Goal: Book appointment/travel/reservation

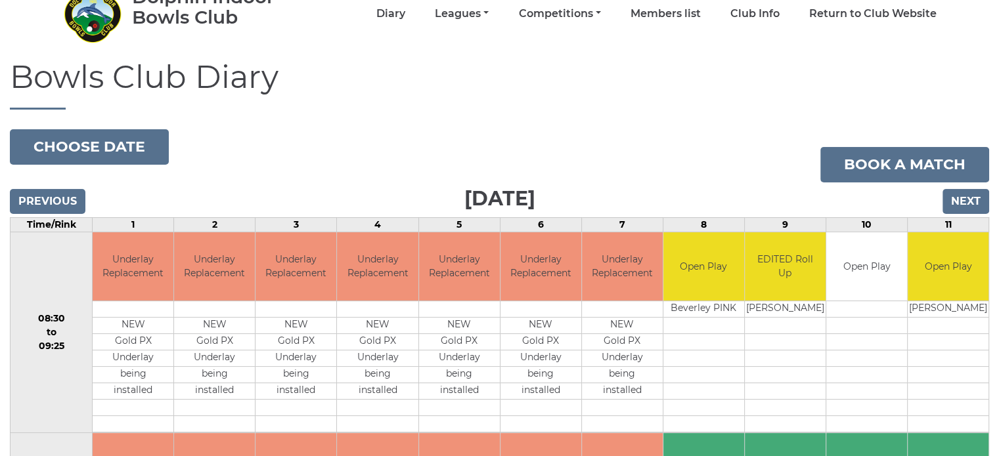
scroll to position [131, 0]
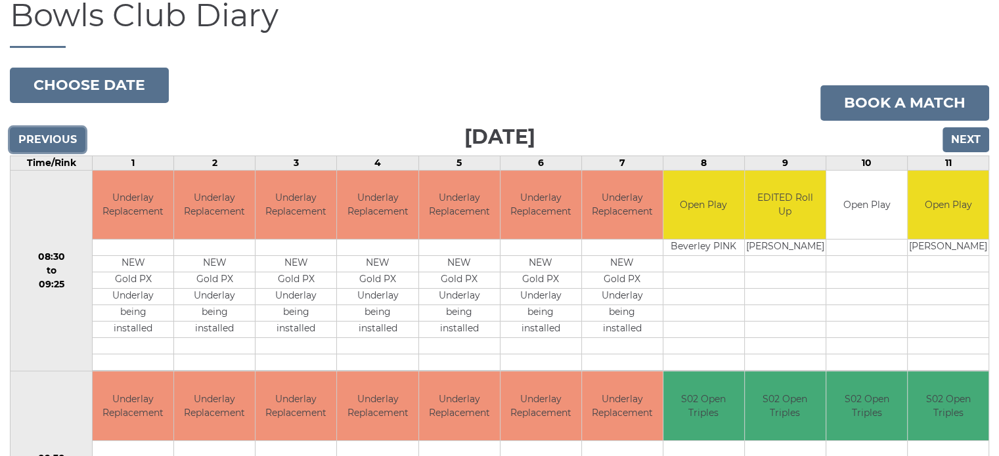
click at [71, 144] on input "Previous" at bounding box center [47, 139] width 75 height 25
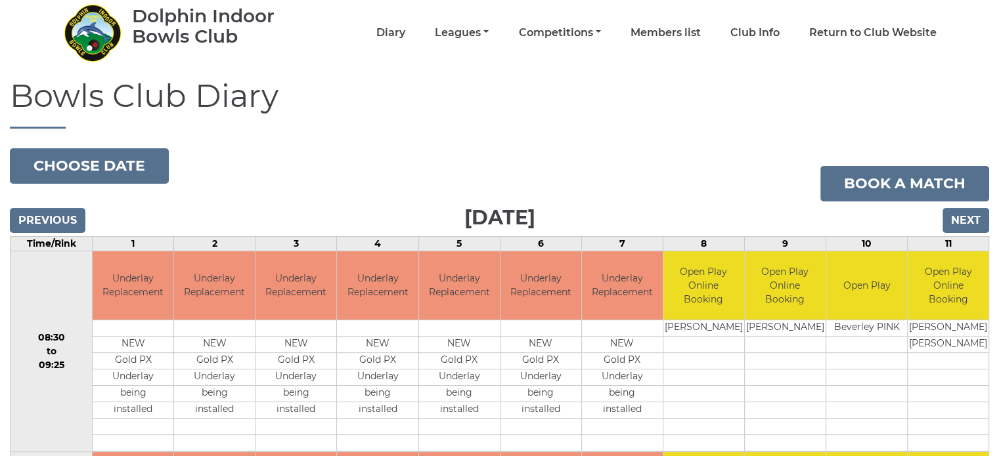
scroll to position [197, 0]
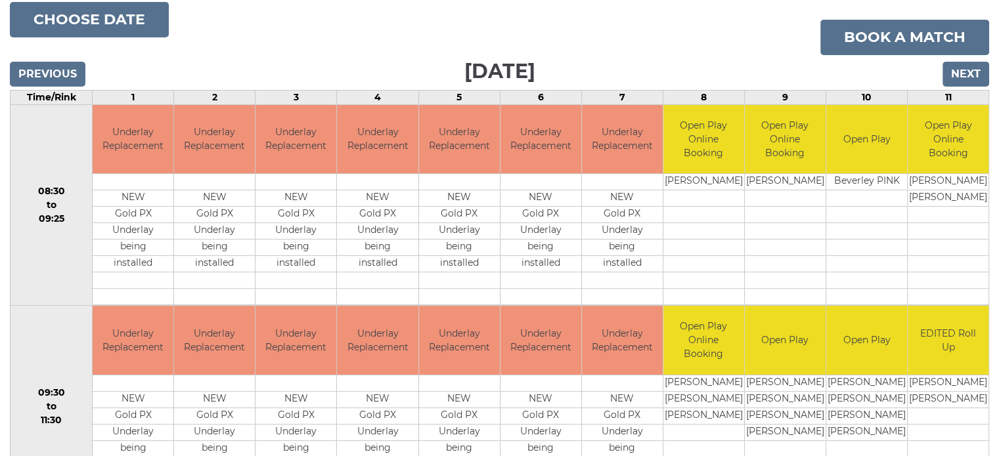
click at [951, 59] on div "Previous Next" at bounding box center [499, 65] width 979 height 20
click at [957, 67] on input "Next" at bounding box center [965, 74] width 47 height 25
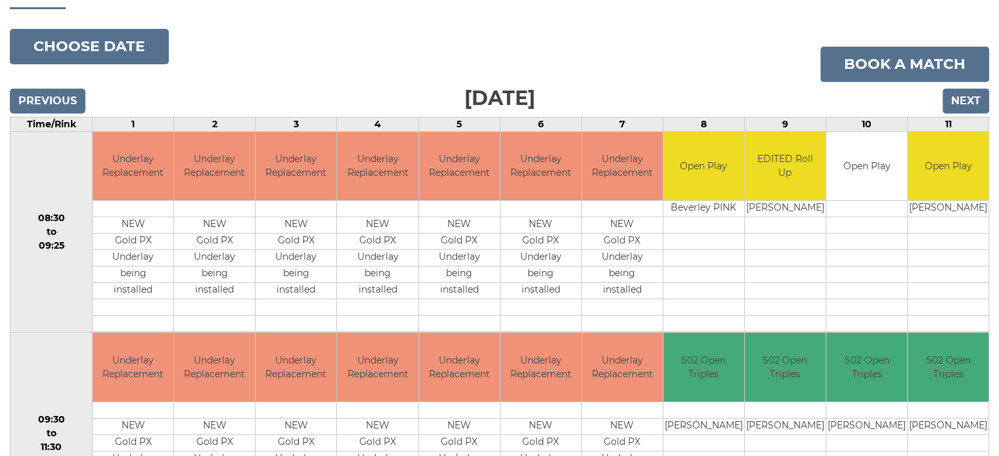
scroll to position [158, 0]
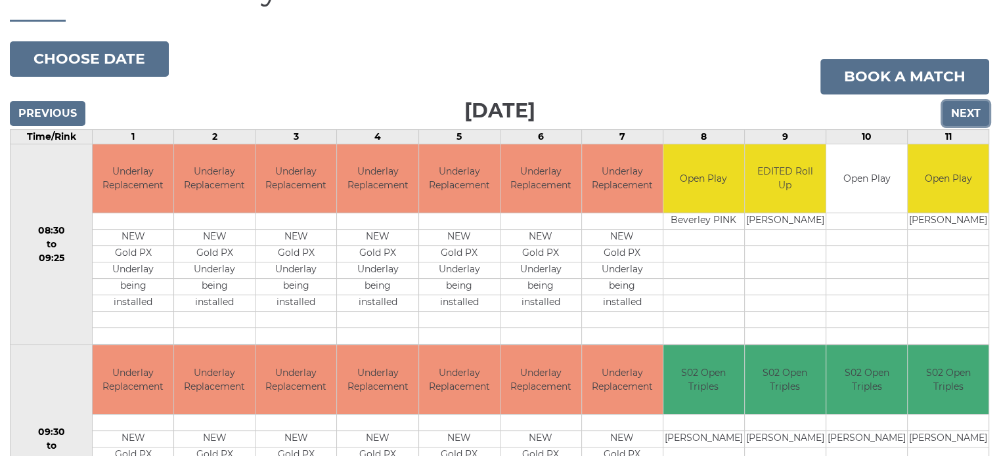
click at [966, 110] on input "Next" at bounding box center [965, 113] width 47 height 25
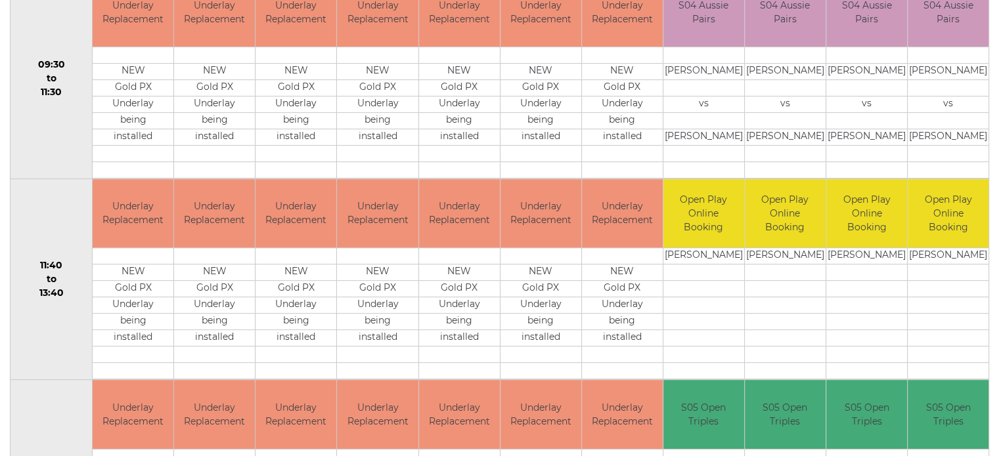
scroll to position [131, 0]
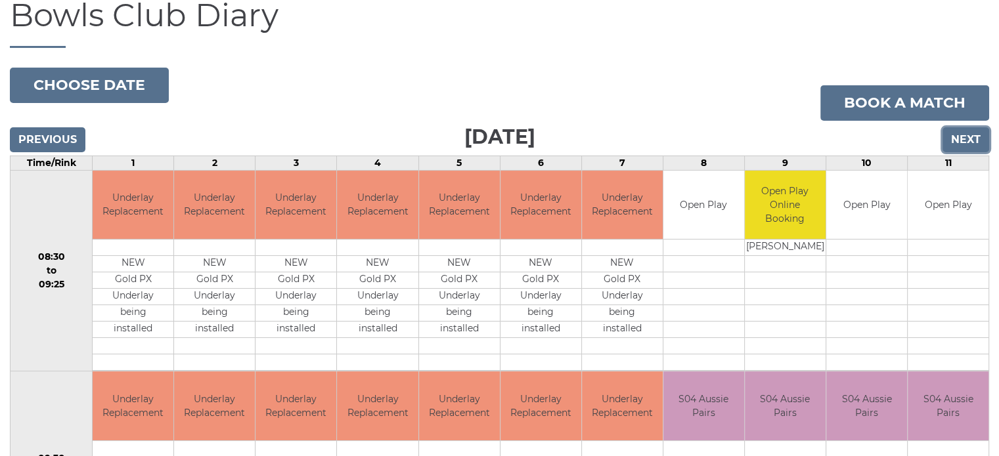
click at [951, 144] on input "Next" at bounding box center [965, 139] width 47 height 25
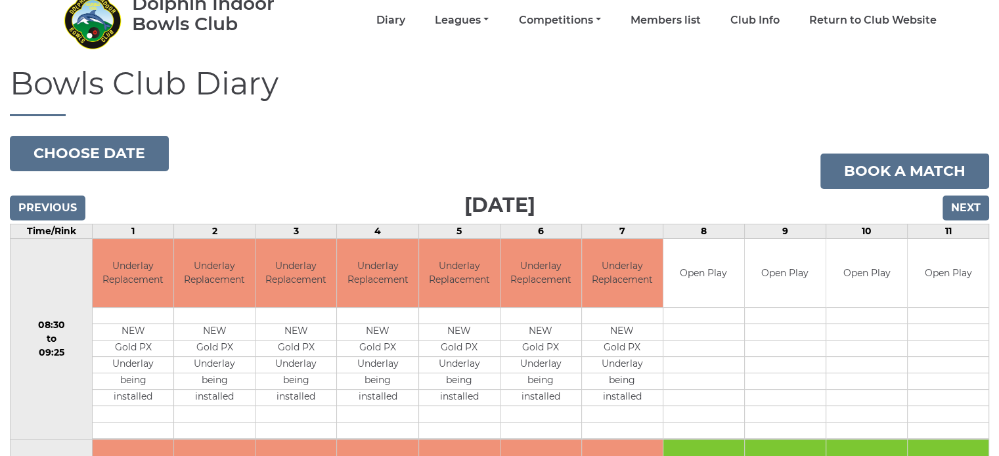
scroll to position [26, 0]
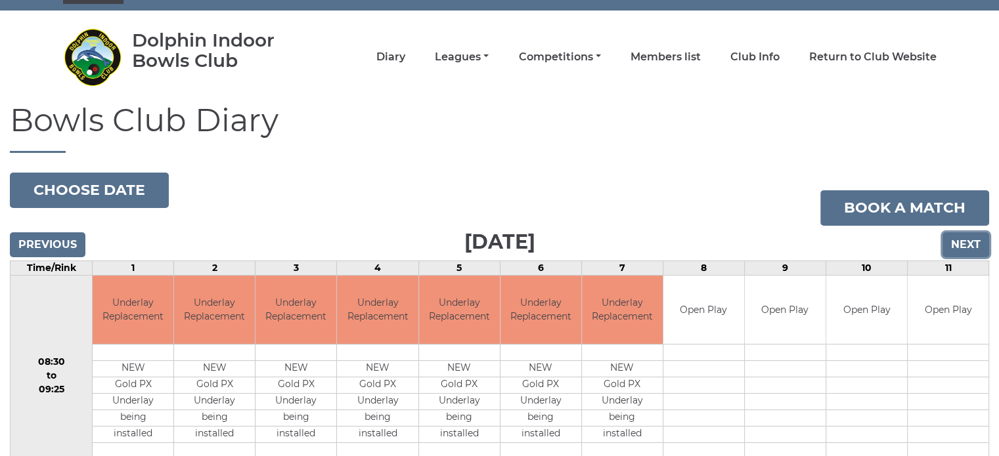
click at [963, 245] on input "Next" at bounding box center [965, 244] width 47 height 25
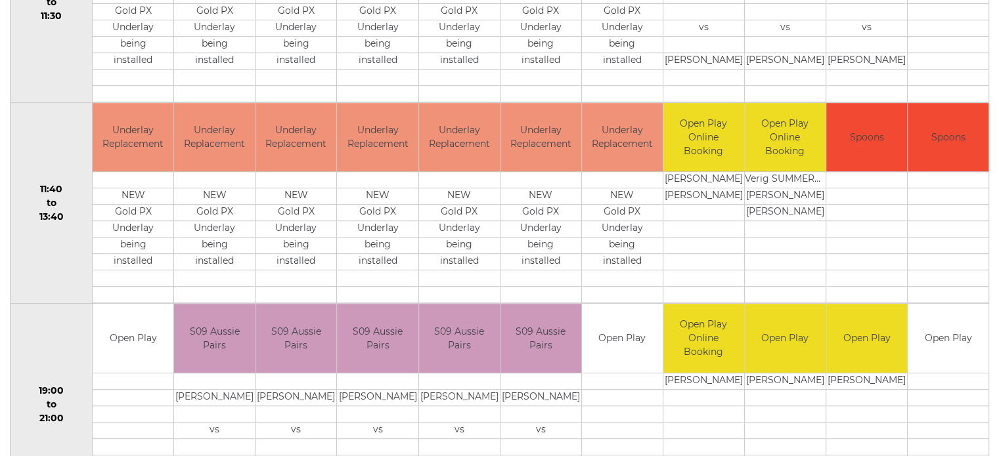
scroll to position [617, 0]
